Goal: Information Seeking & Learning: Learn about a topic

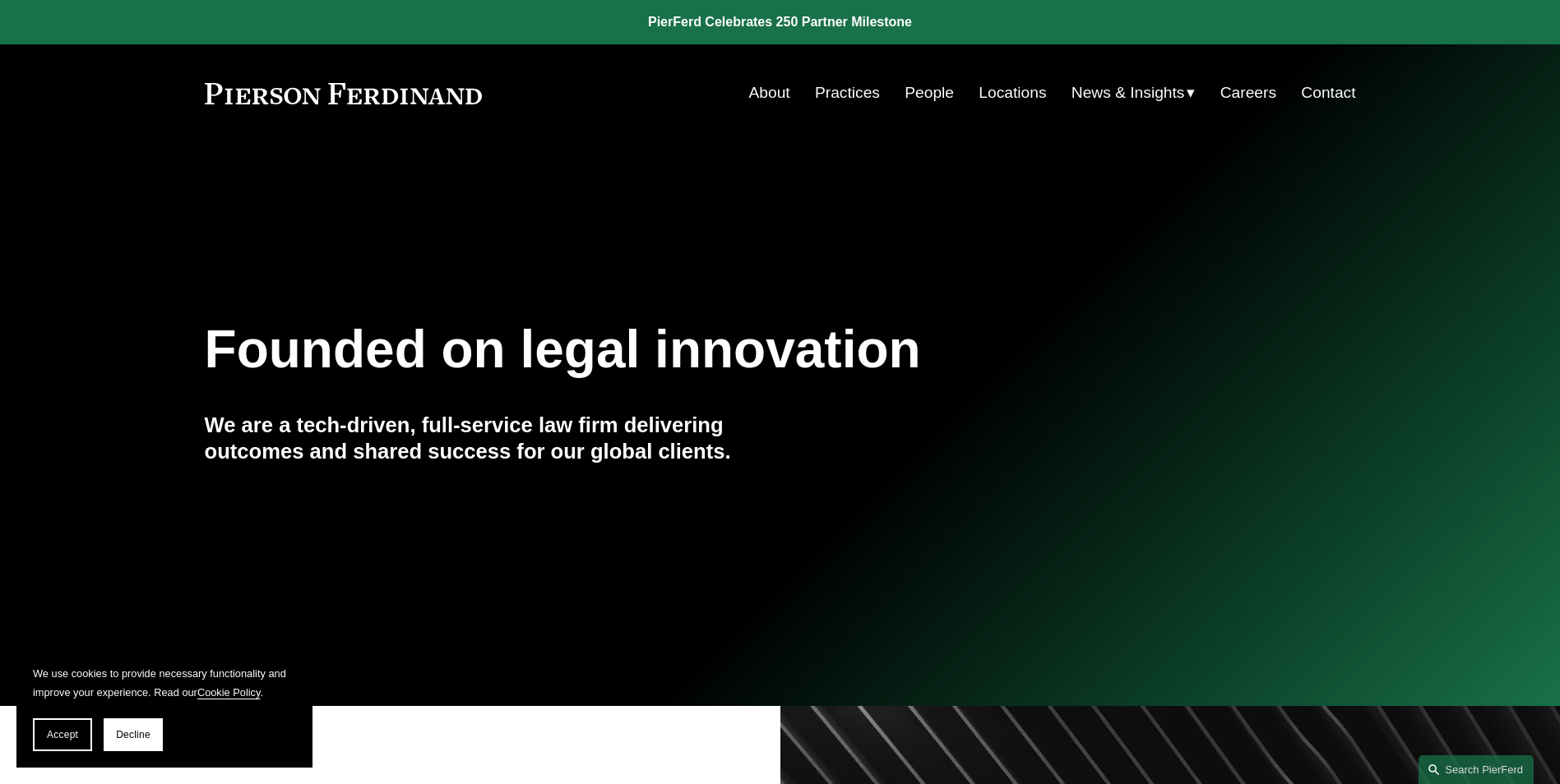
click at [923, 91] on link "People" at bounding box center [928, 92] width 50 height 31
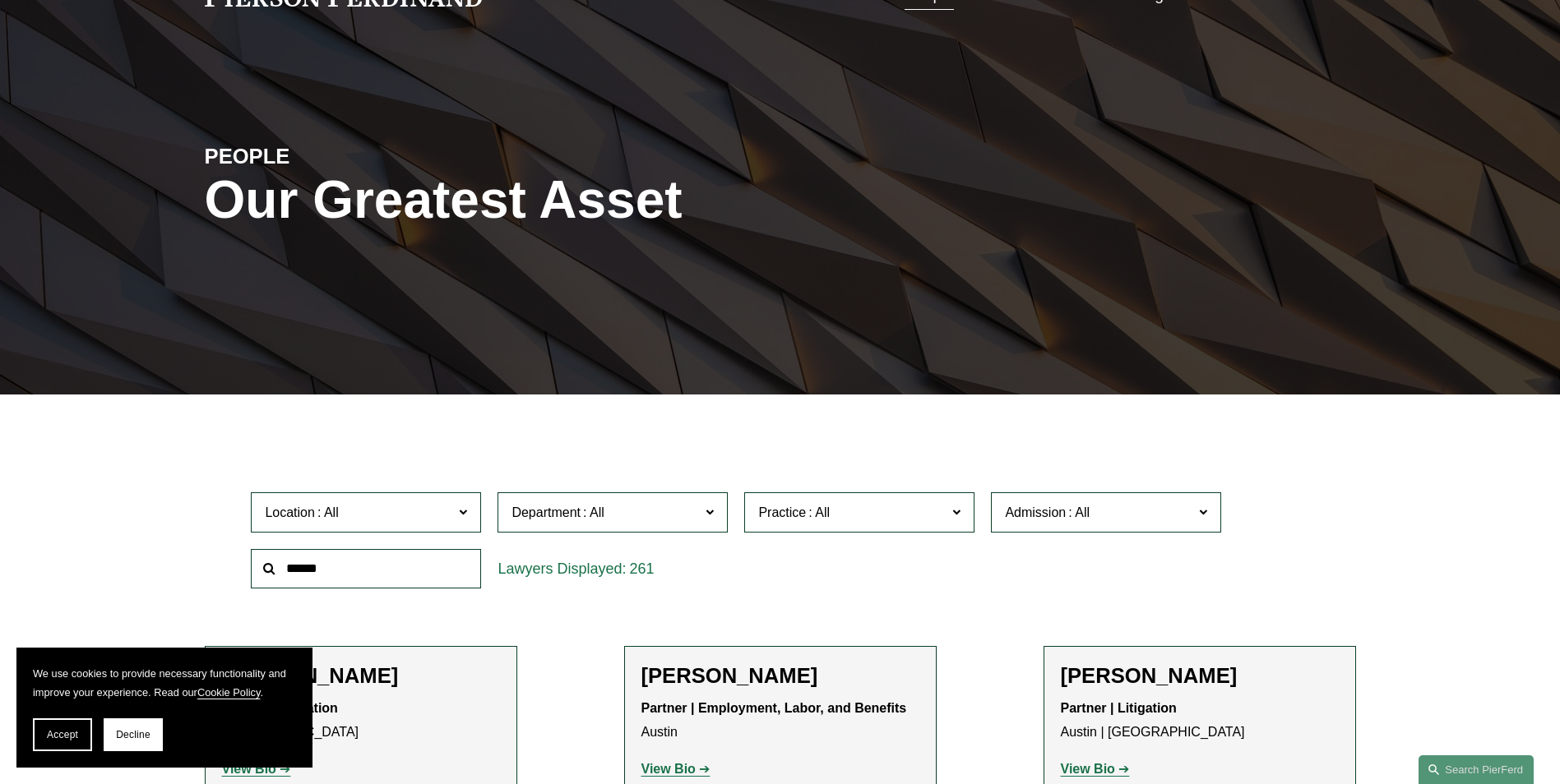
scroll to position [246, 0]
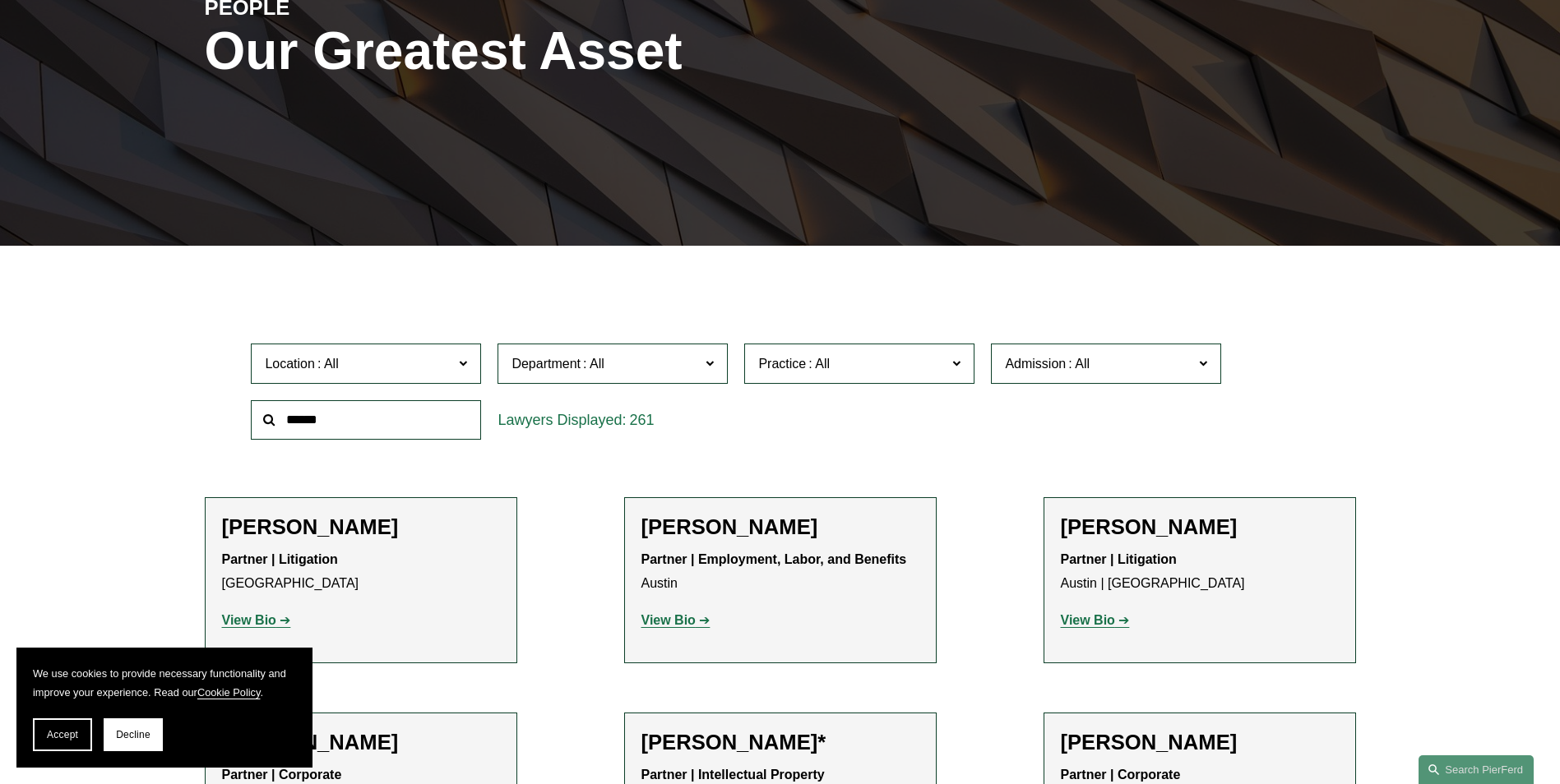
click at [354, 416] on input "text" at bounding box center [366, 419] width 231 height 40
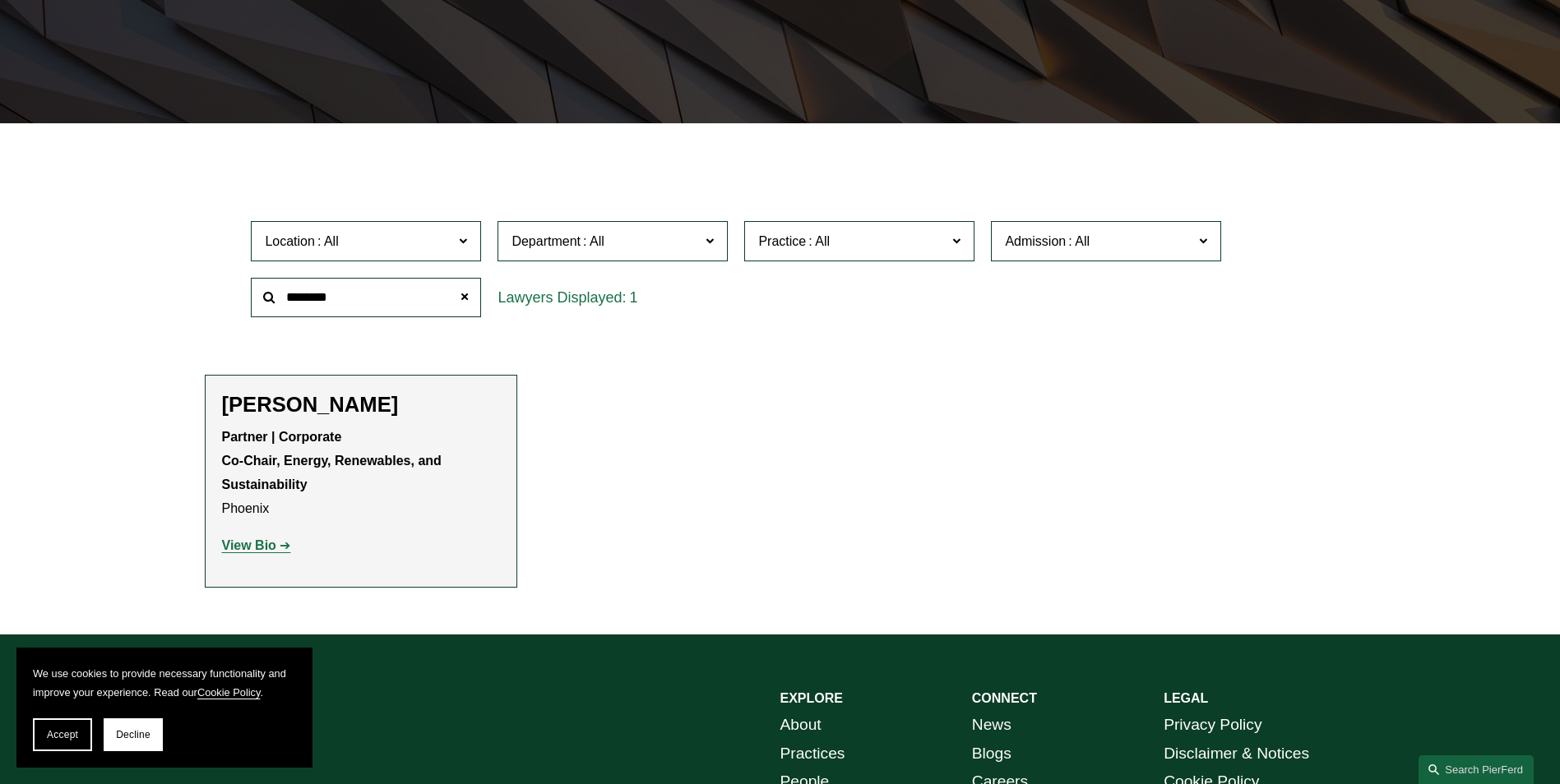
scroll to position [493, 0]
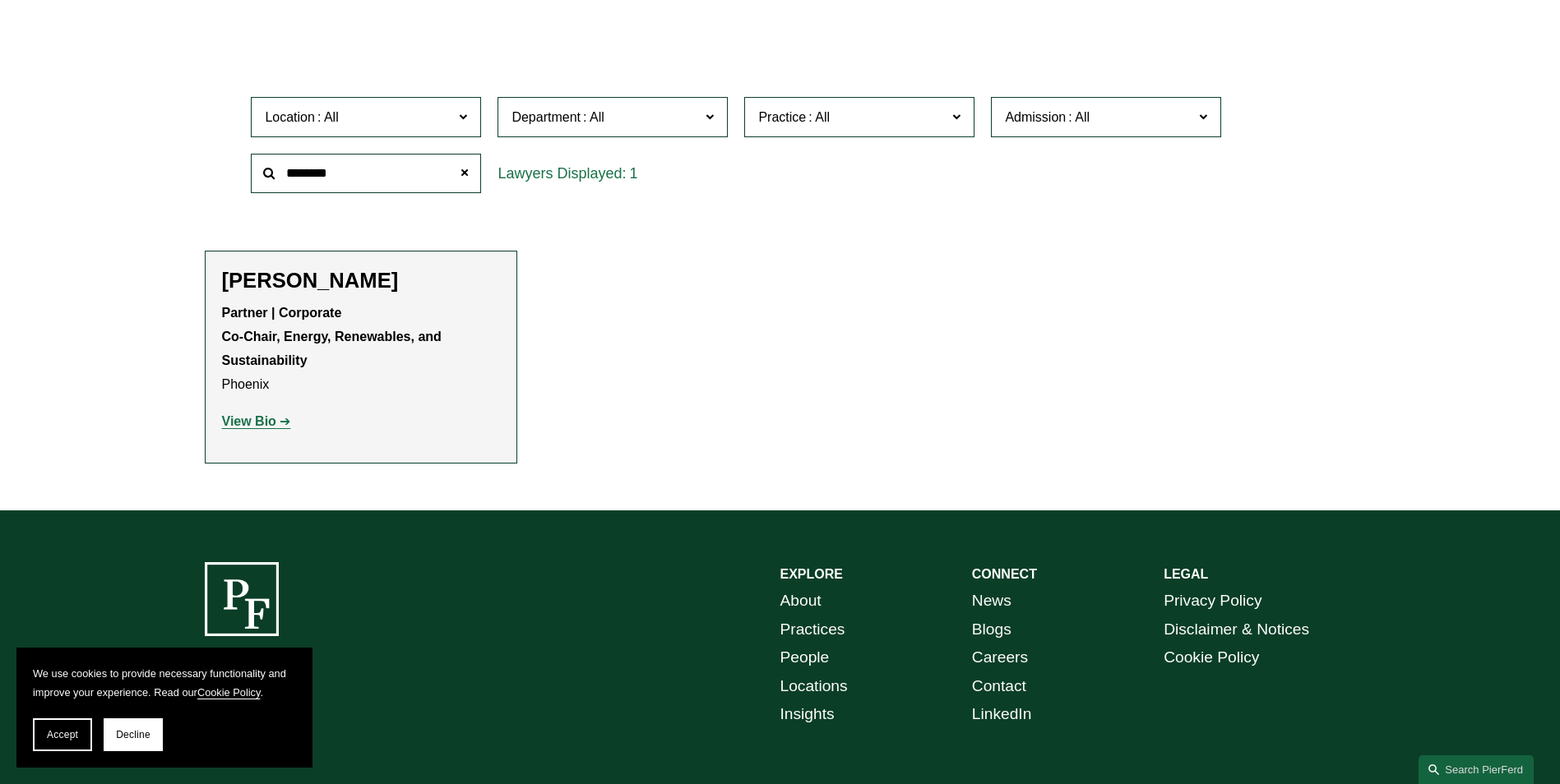
type input "********"
click at [257, 419] on strong "View Bio" at bounding box center [249, 421] width 54 height 14
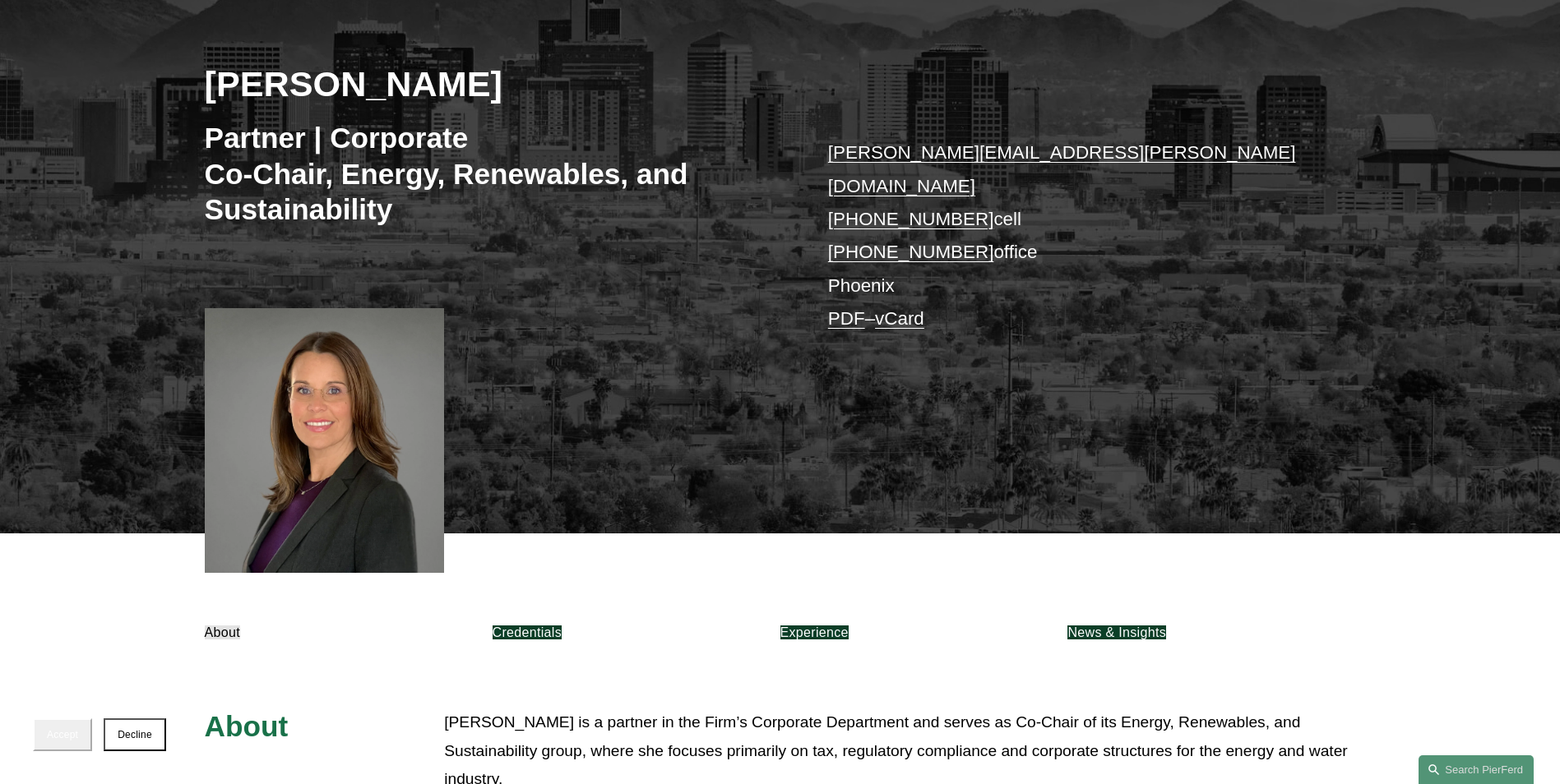
scroll to position [246, 0]
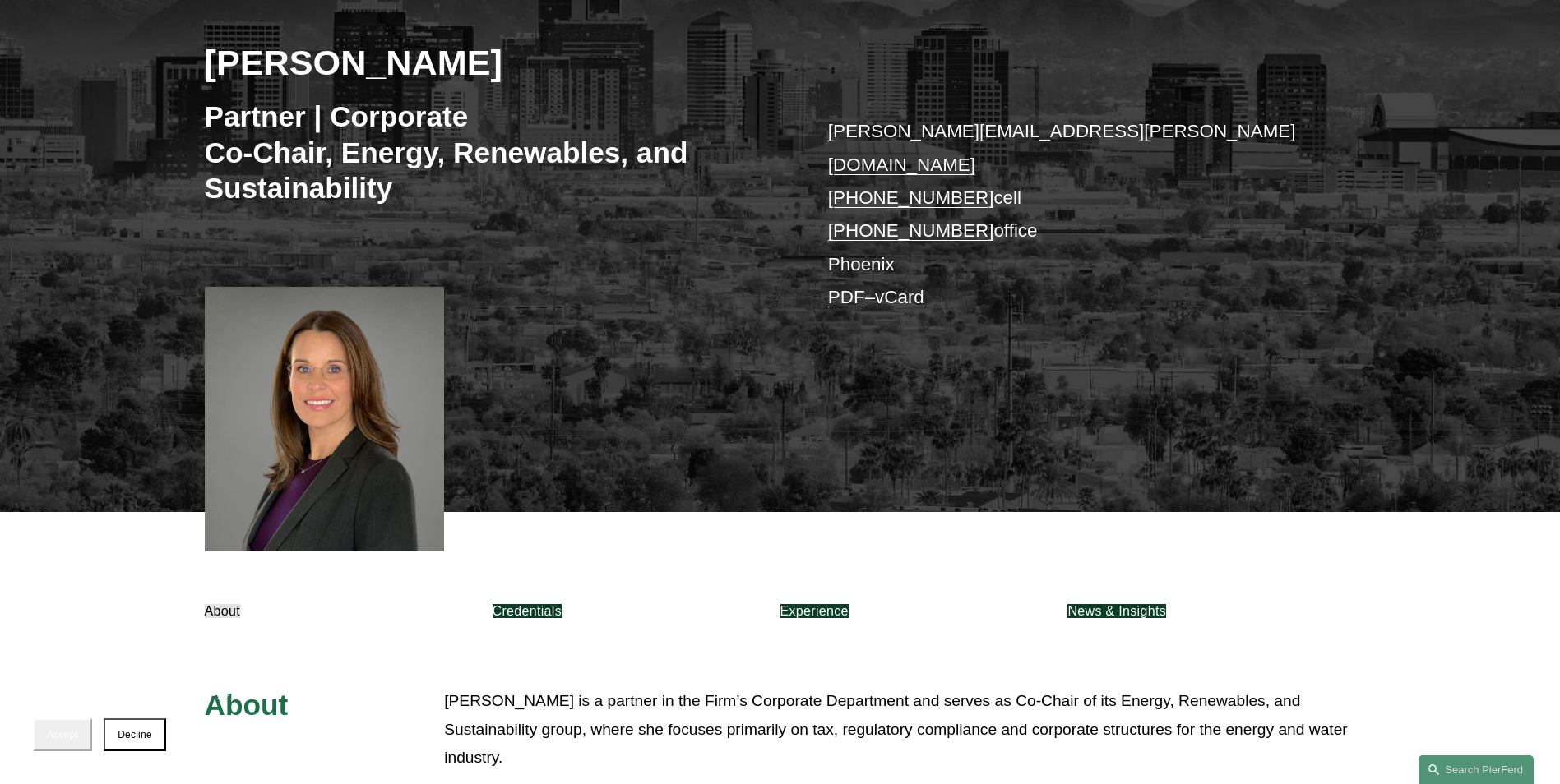
click at [56, 738] on span "Accept" at bounding box center [62, 734] width 31 height 12
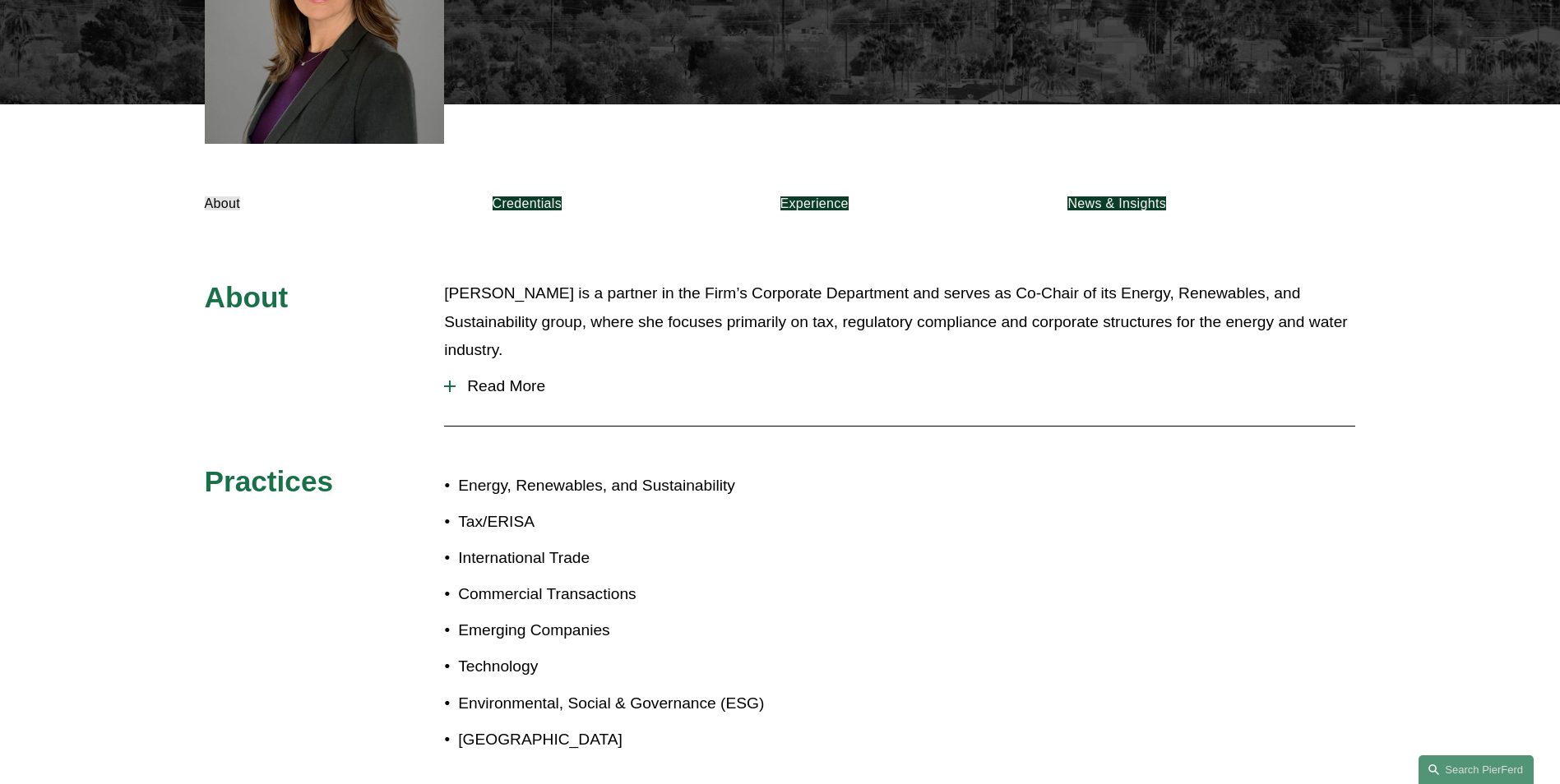
scroll to position [658, 0]
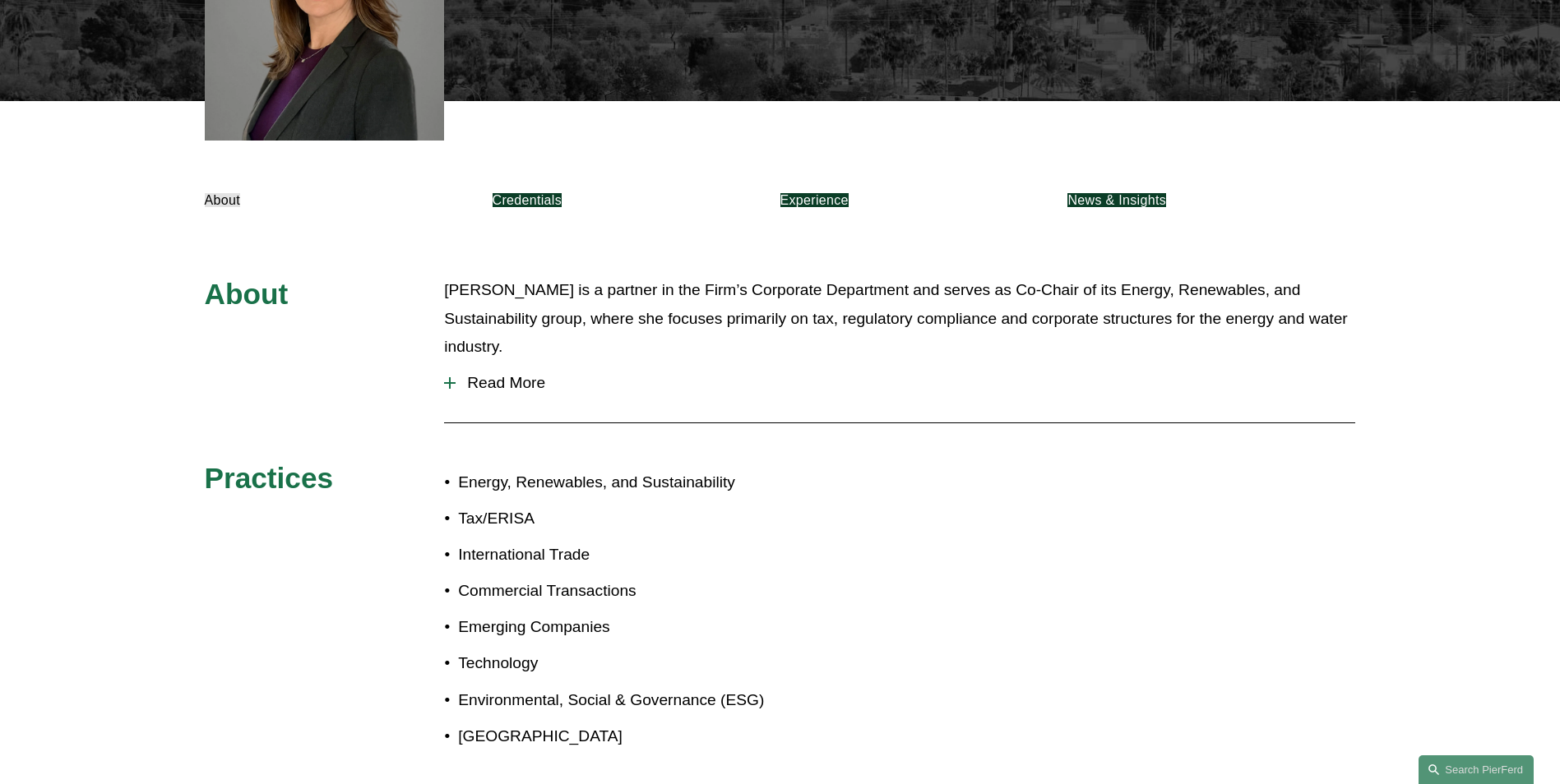
click at [474, 374] on span "Read More" at bounding box center [905, 382] width 899 height 18
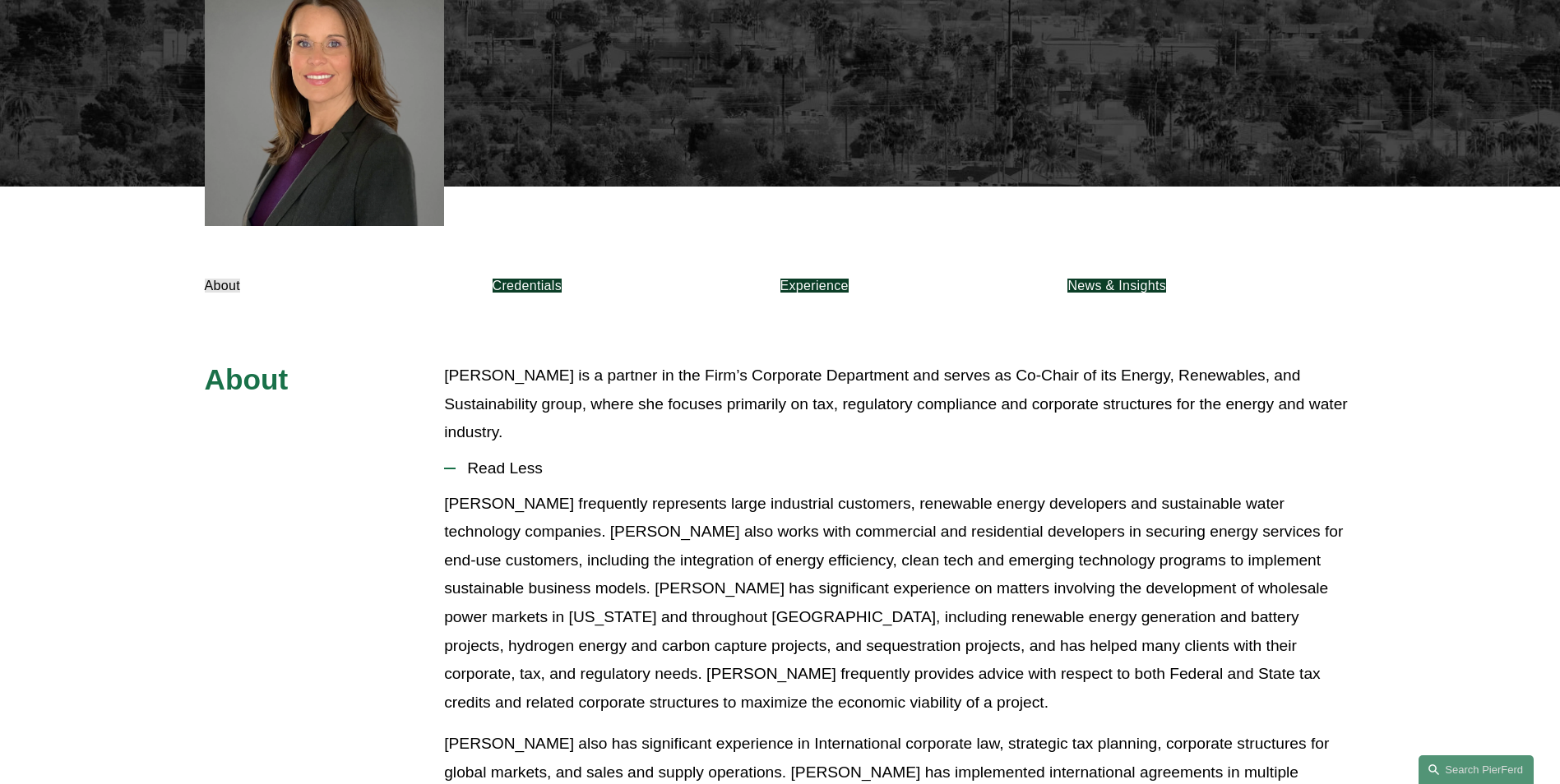
scroll to position [575, 0]
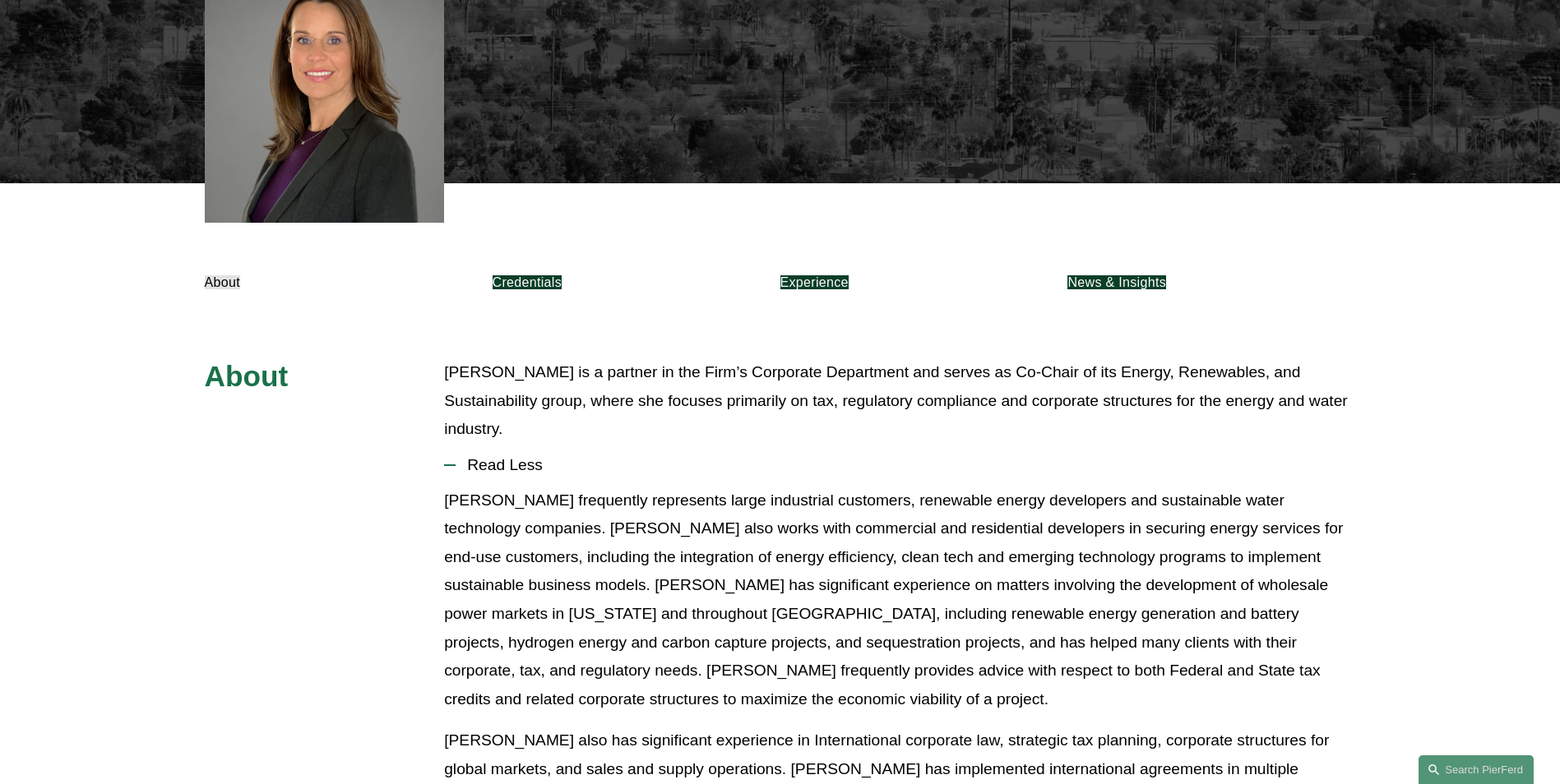
click at [562, 275] on link "Credentials" at bounding box center [526, 282] width 69 height 14
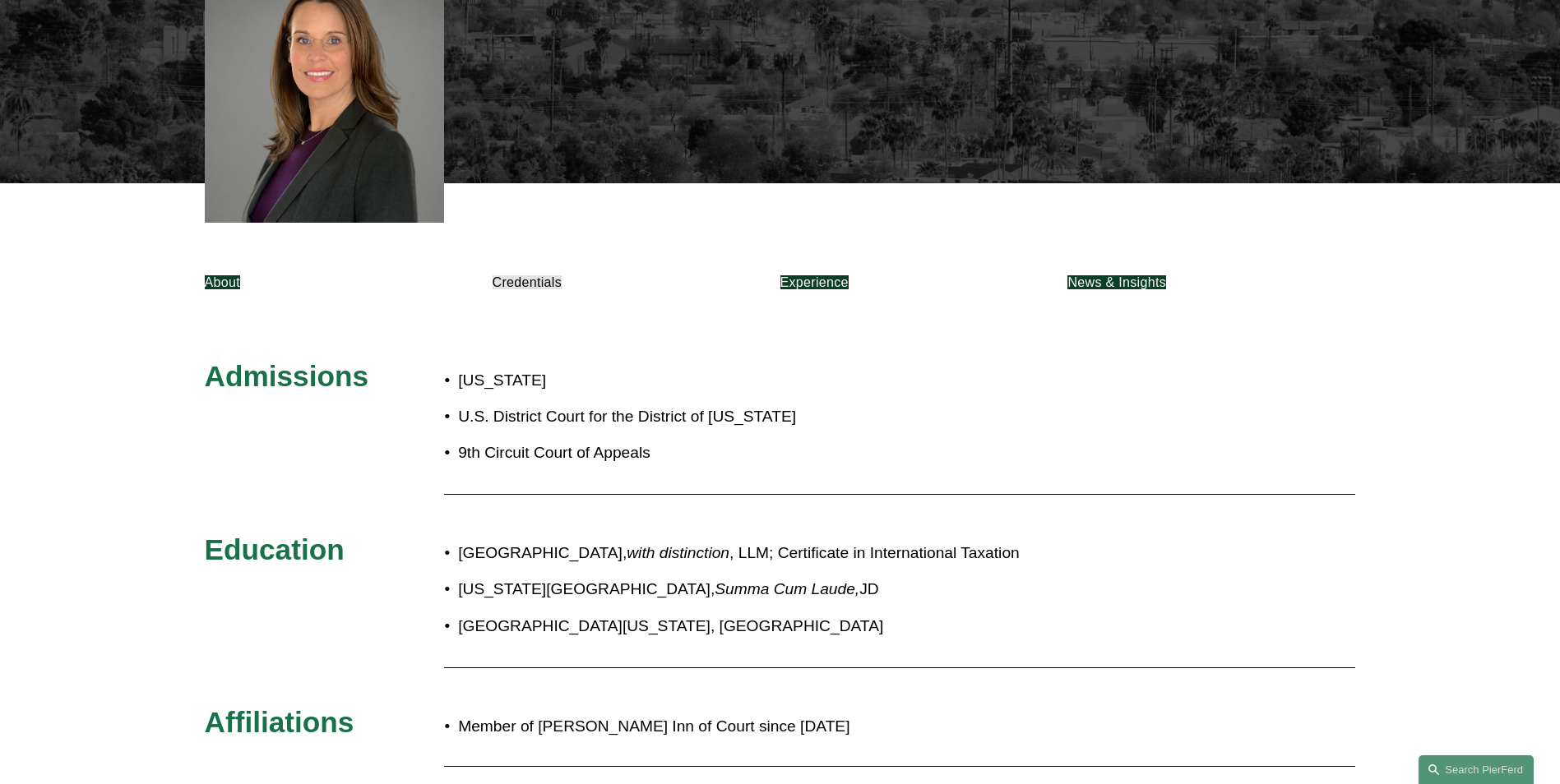
scroll to position [493, 0]
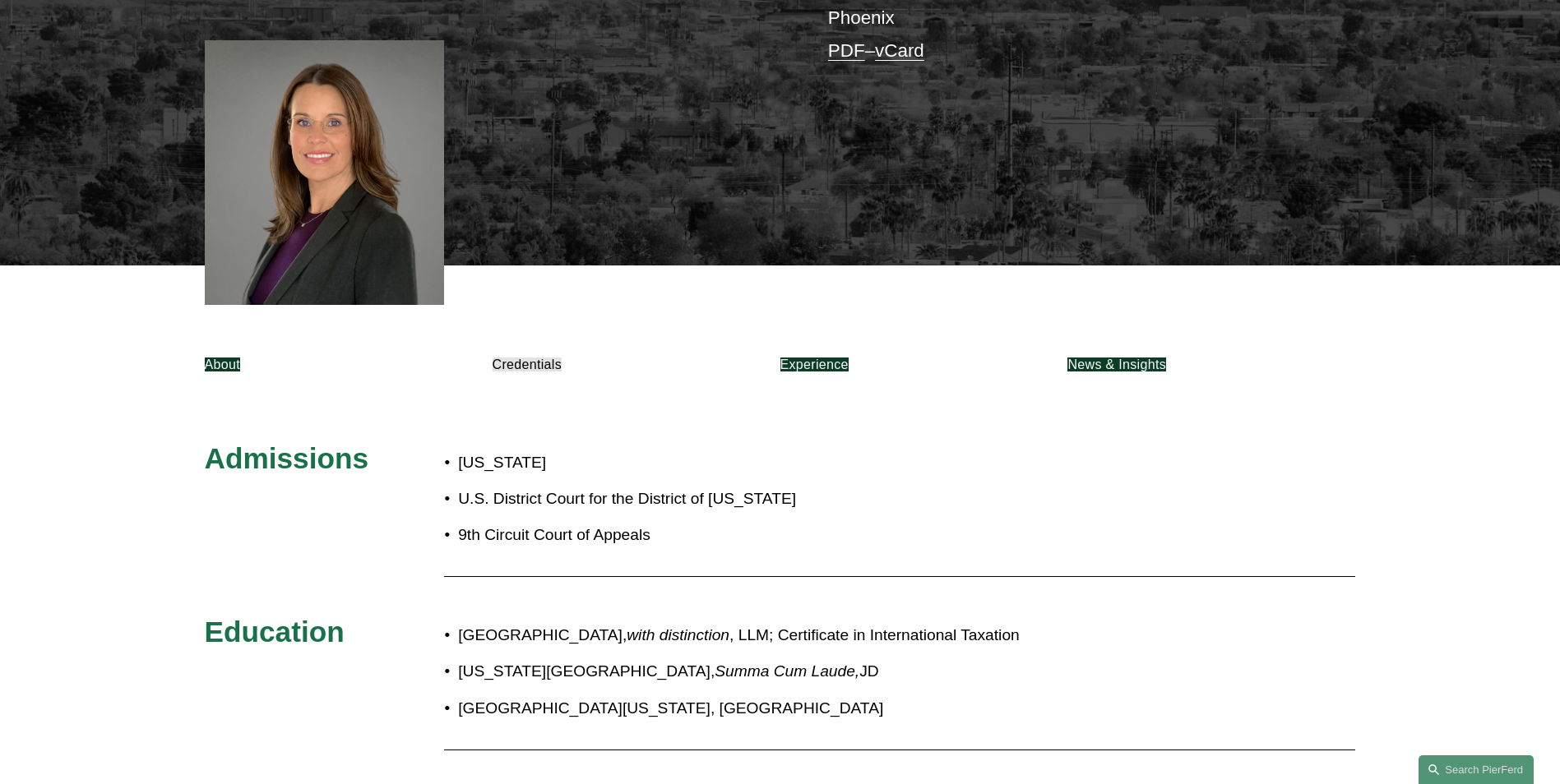
click at [849, 358] on link "Experience" at bounding box center [815, 365] width 68 height 14
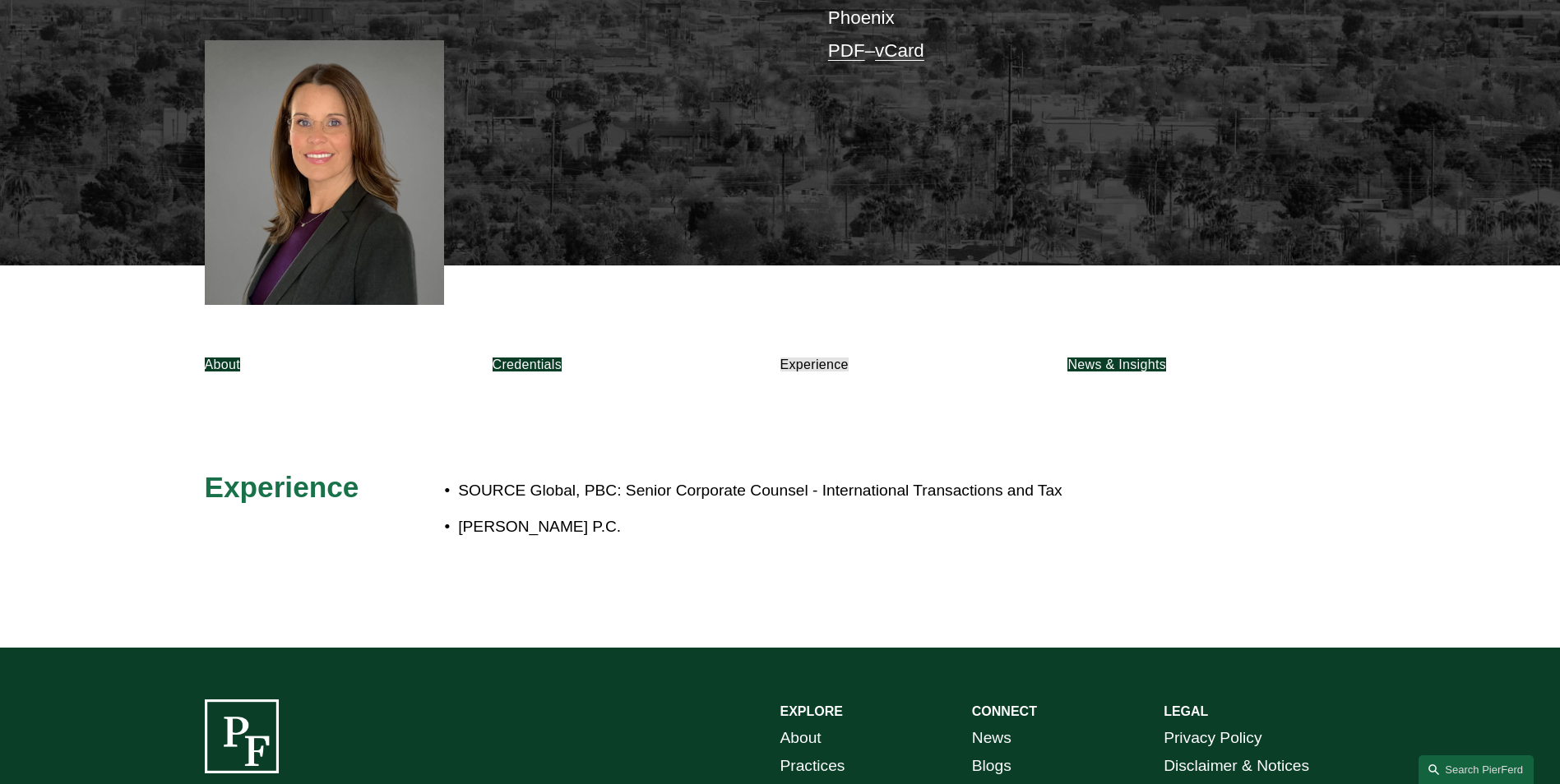
click at [1144, 358] on link "News & Insights" at bounding box center [1116, 365] width 98 height 14
